Goal: Task Accomplishment & Management: Complete application form

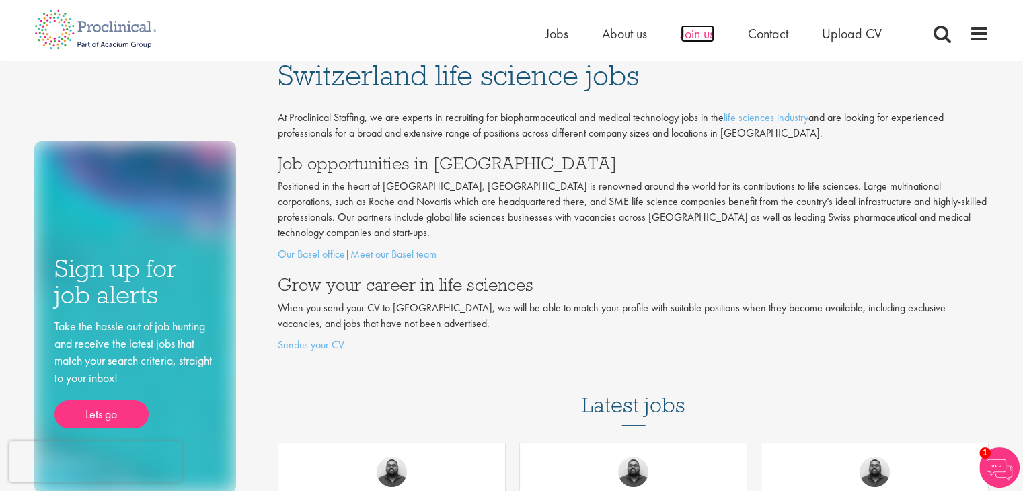
click at [699, 28] on span "Join us" at bounding box center [698, 33] width 34 height 17
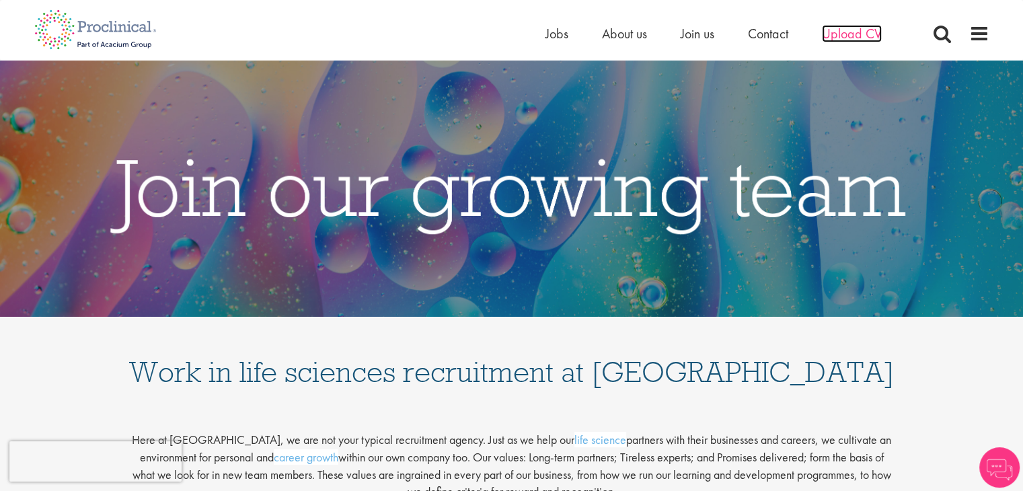
click at [834, 30] on span "Upload CV" at bounding box center [852, 33] width 60 height 17
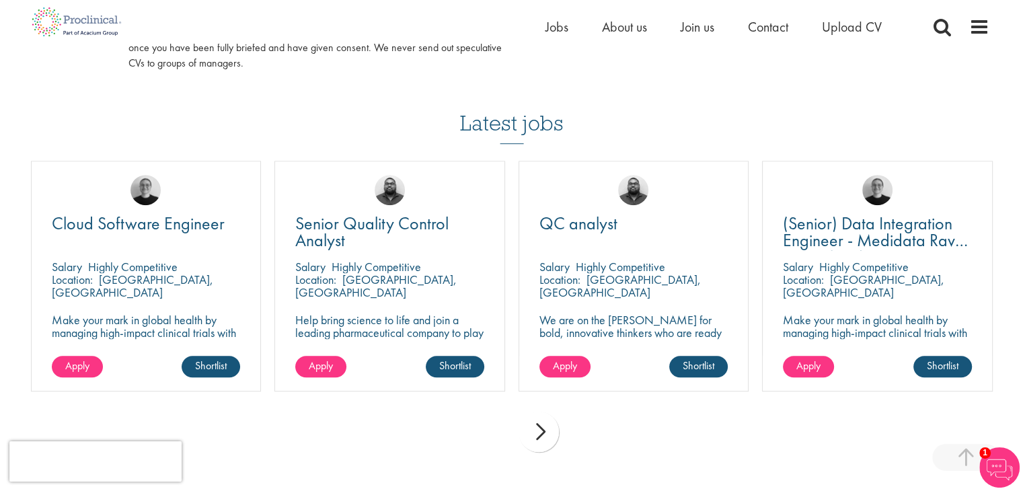
scroll to position [866, 0]
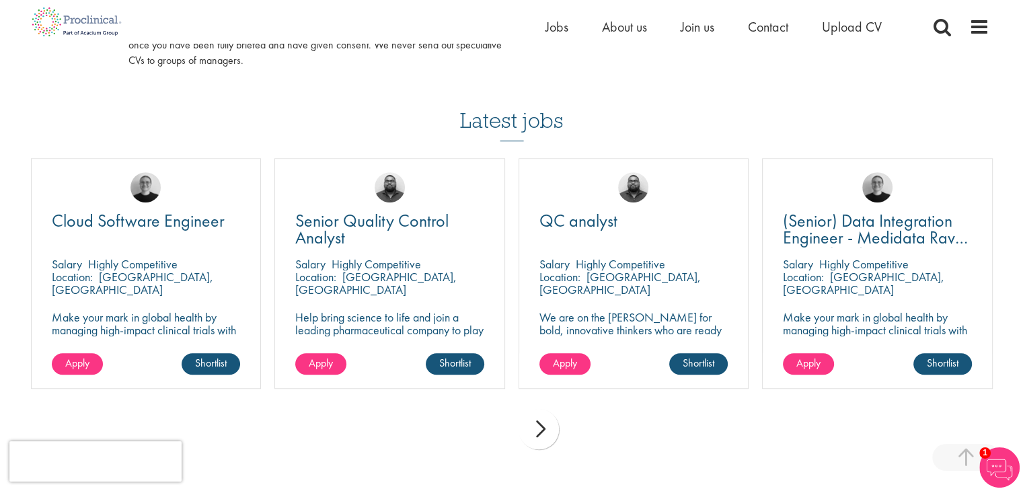
click at [544, 424] on div "next" at bounding box center [539, 429] width 40 height 40
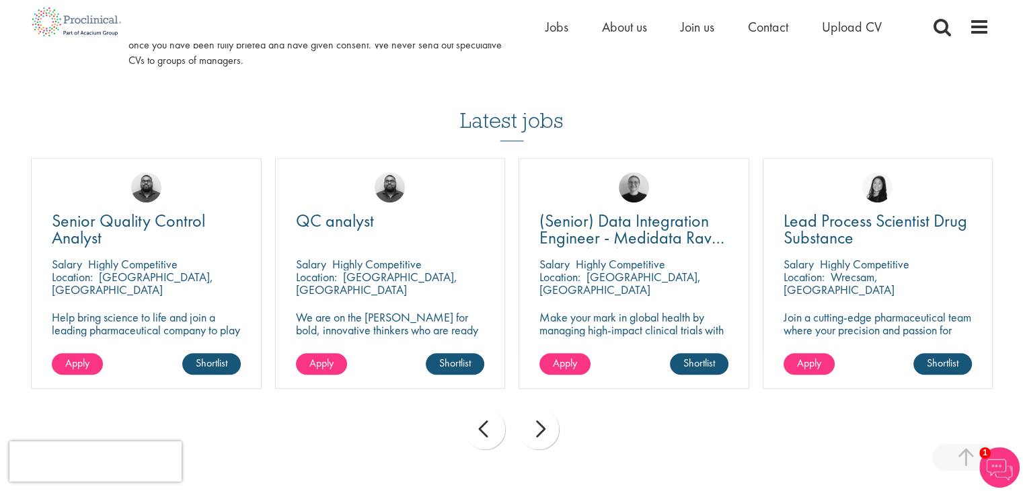
click at [544, 424] on div "next" at bounding box center [539, 429] width 40 height 40
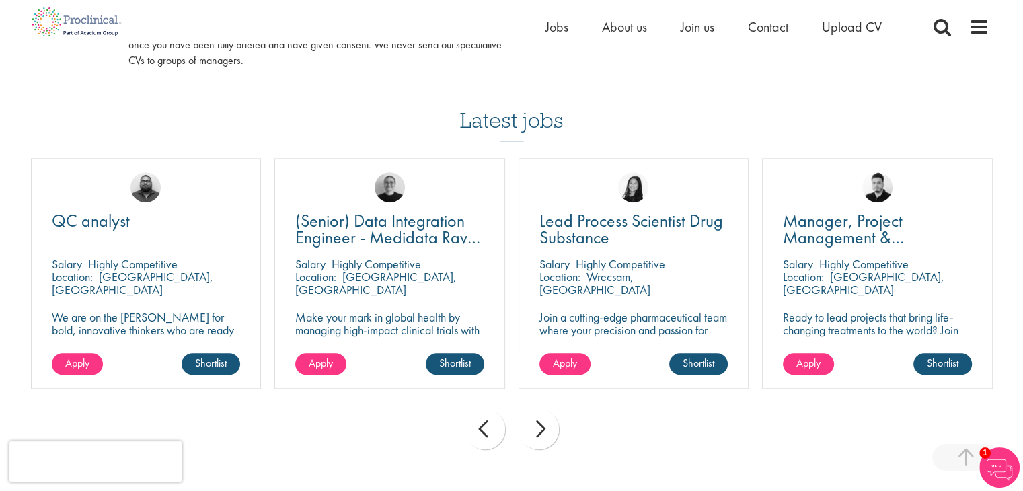
click at [544, 424] on div "next" at bounding box center [539, 429] width 40 height 40
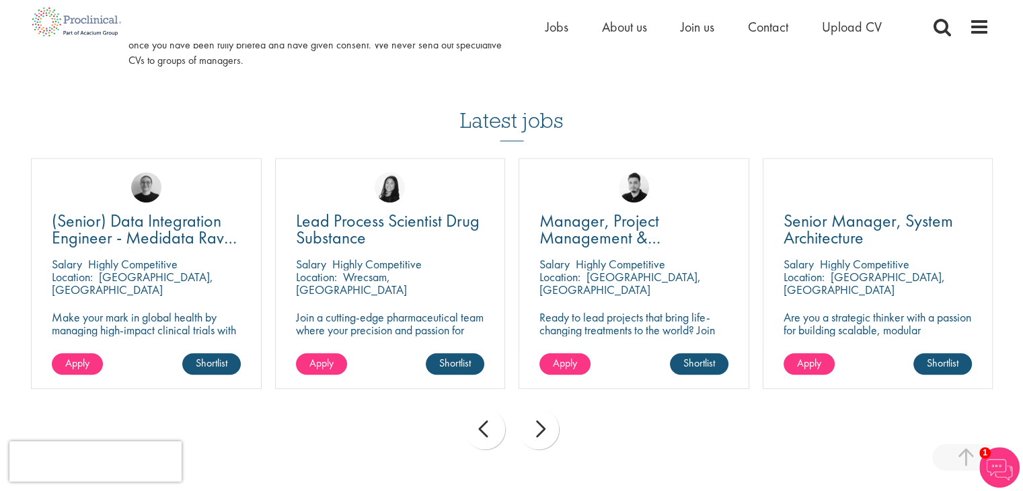
click at [544, 424] on div "next" at bounding box center [539, 429] width 40 height 40
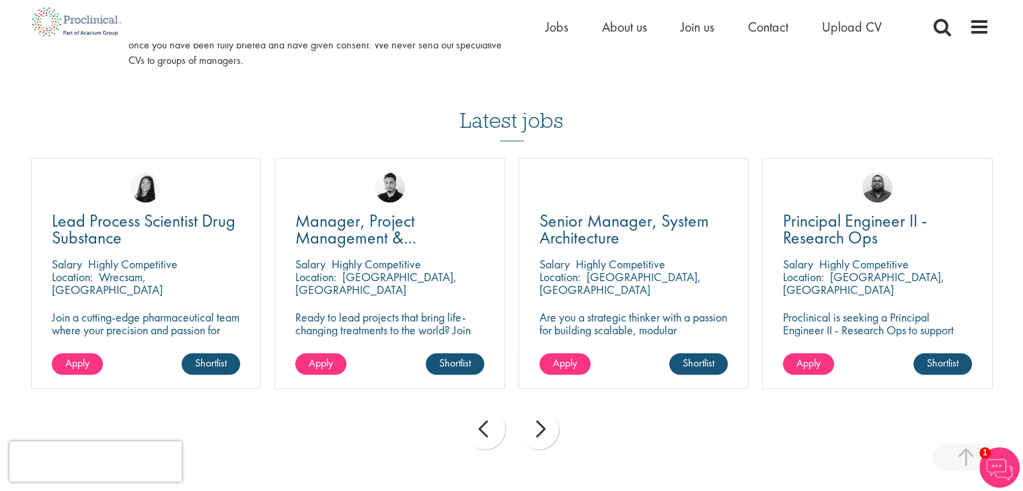
click at [544, 424] on div "next" at bounding box center [539, 429] width 40 height 40
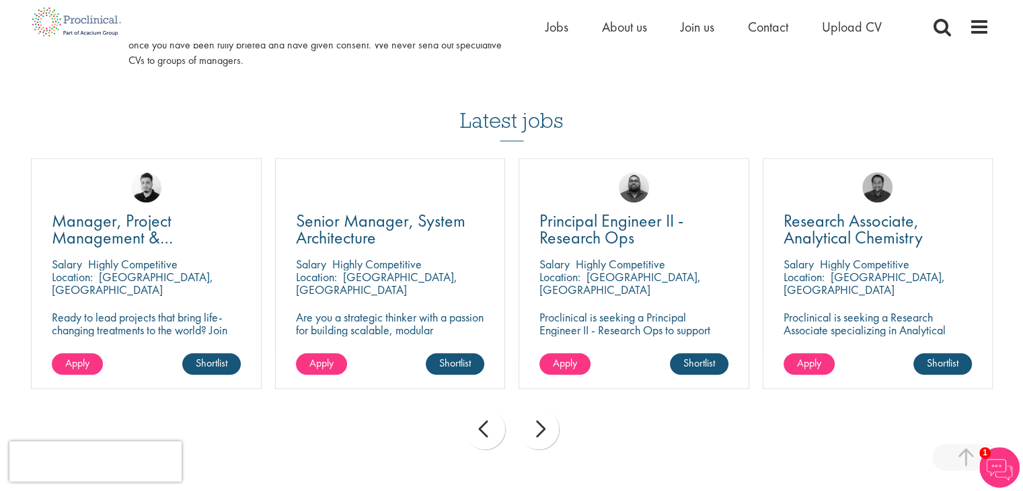
click at [544, 424] on div "next" at bounding box center [539, 429] width 40 height 40
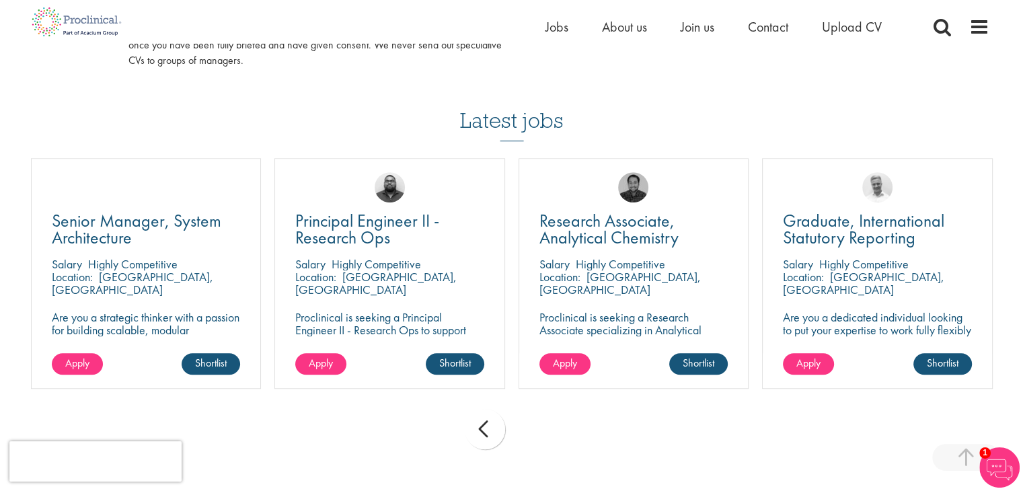
click at [544, 424] on div "prev next" at bounding box center [511, 431] width 975 height 59
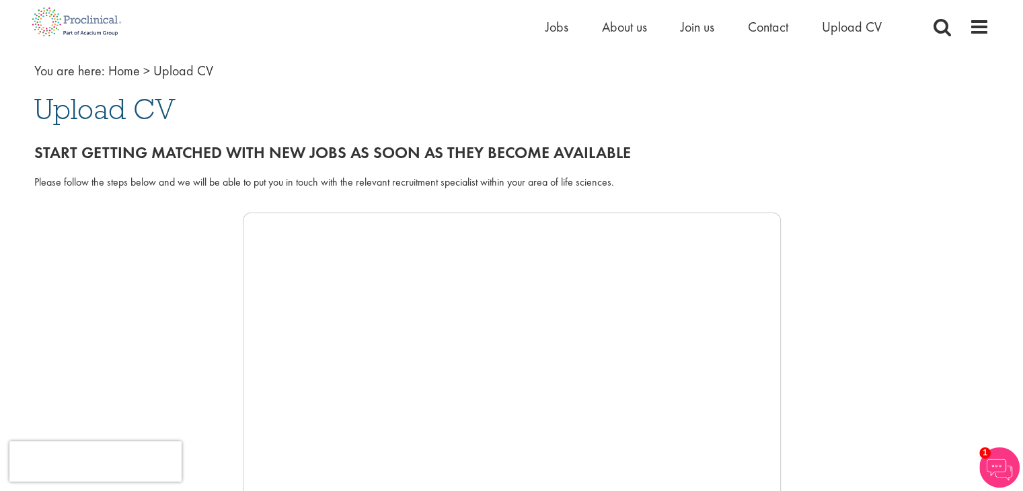
scroll to position [0, 0]
